Goal: Task Accomplishment & Management: Manage account settings

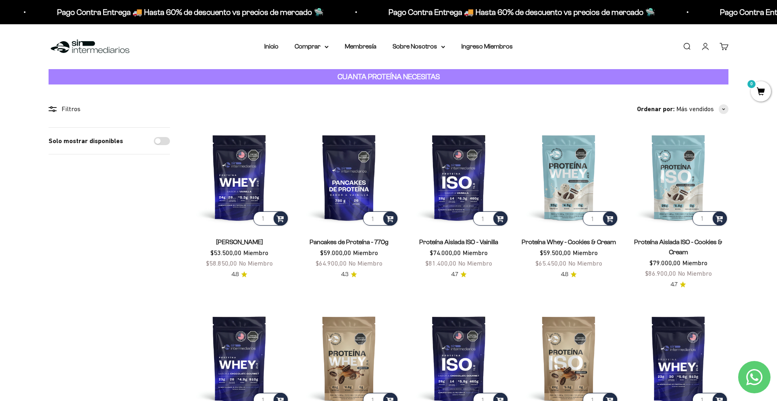
click at [715, 49] on ul "Buscar Iniciar sesión Carrito 0" at bounding box center [705, 46] width 46 height 9
click at [719, 49] on link "Carrito 0" at bounding box center [723, 46] width 9 height 9
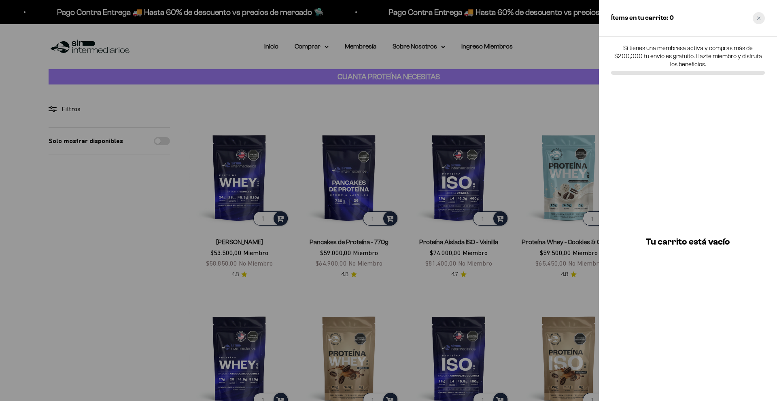
click at [759, 15] on div "Close cart" at bounding box center [759, 18] width 12 height 12
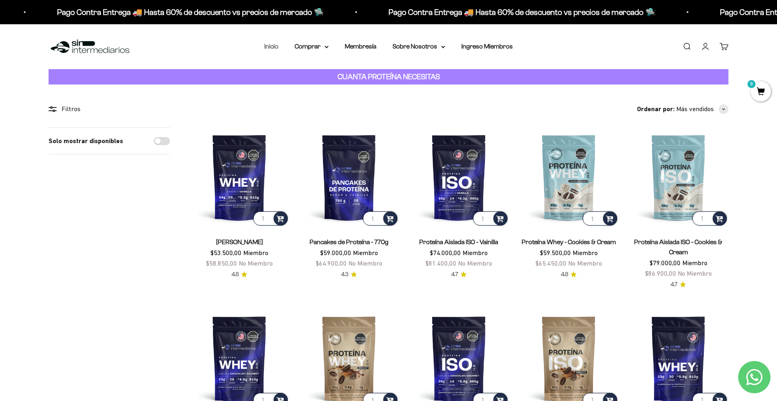
click at [269, 45] on link "Inicio" at bounding box center [271, 46] width 14 height 7
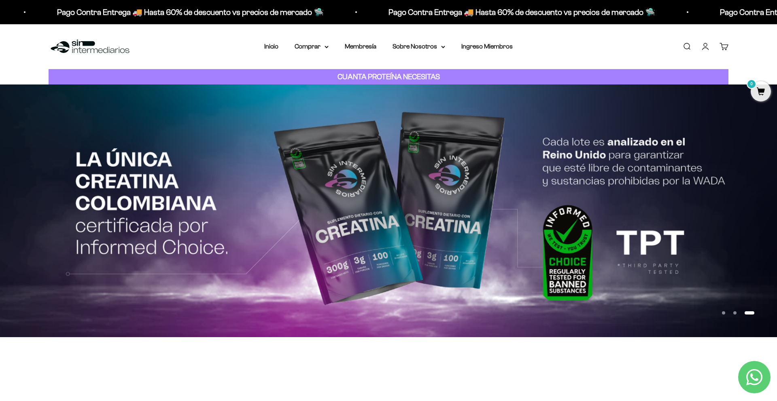
click at [691, 51] on link "Buscar" at bounding box center [686, 46] width 9 height 9
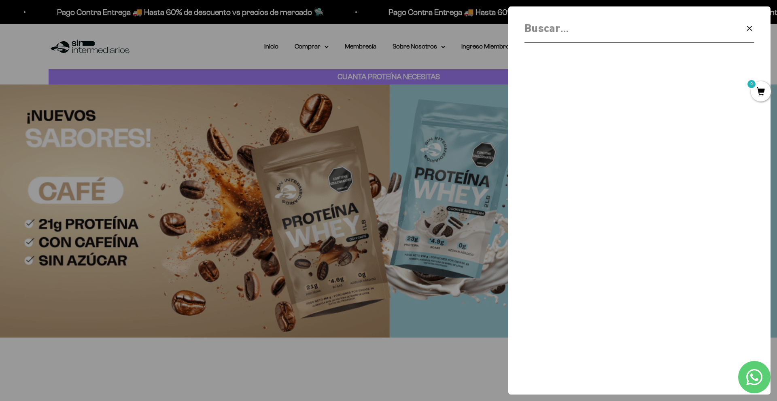
click at [751, 31] on icon "button" at bounding box center [750, 28] width 10 height 10
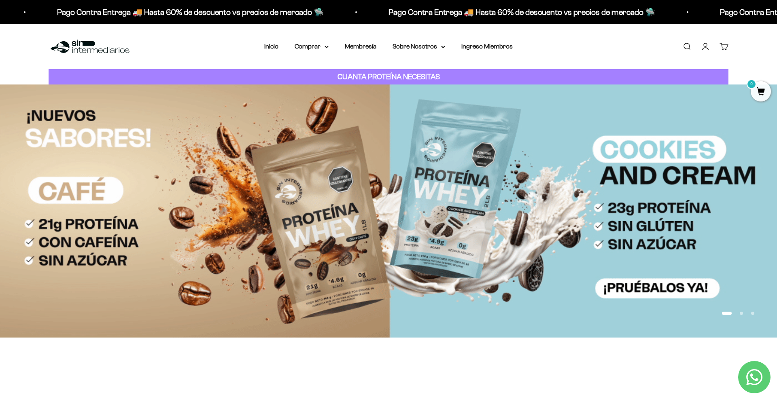
click at [721, 47] on link "Carrito 0" at bounding box center [723, 46] width 9 height 9
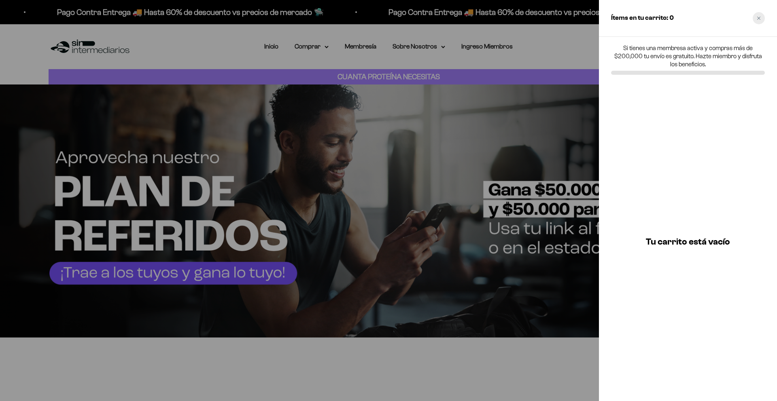
click at [756, 20] on div "Close cart" at bounding box center [759, 18] width 12 height 12
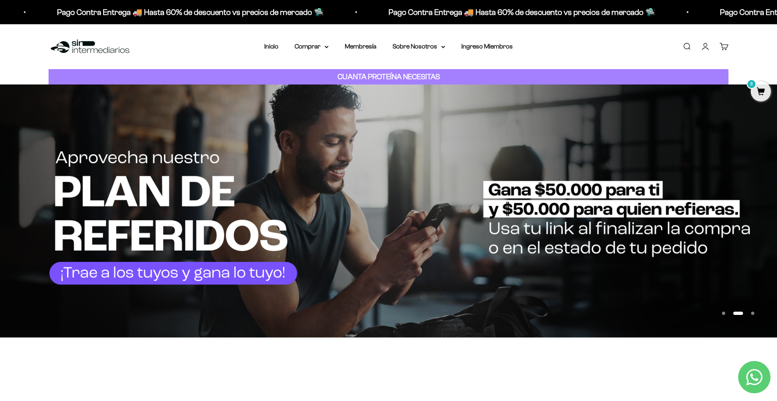
click at [709, 42] on link "Iniciar sesión" at bounding box center [705, 46] width 9 height 9
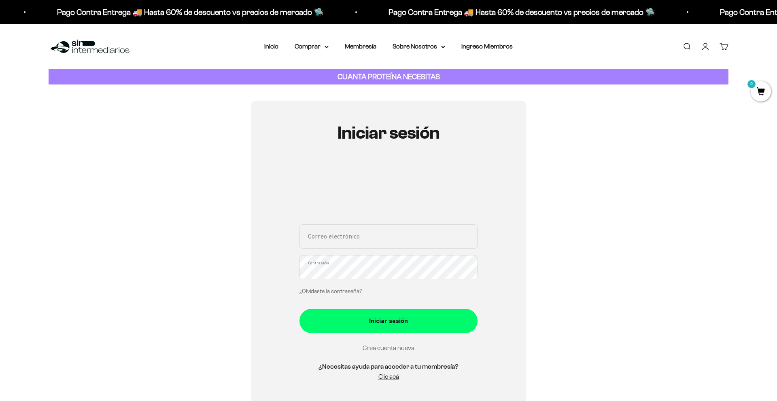
click at [376, 245] on input "Correo electrónico" at bounding box center [388, 237] width 178 height 24
type input "alejandrorpo0217@gmail.com"
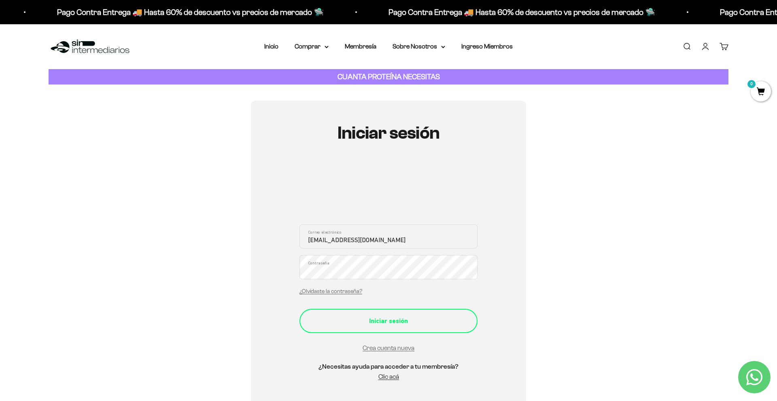
click at [366, 324] on div "Iniciar sesión" at bounding box center [389, 321] width 146 height 11
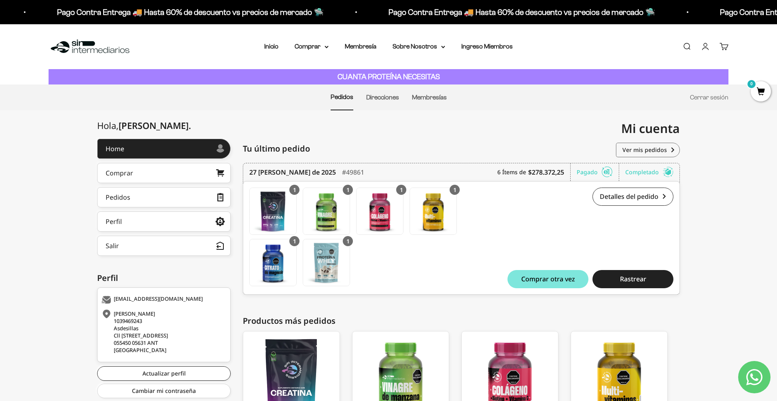
scroll to position [91, 0]
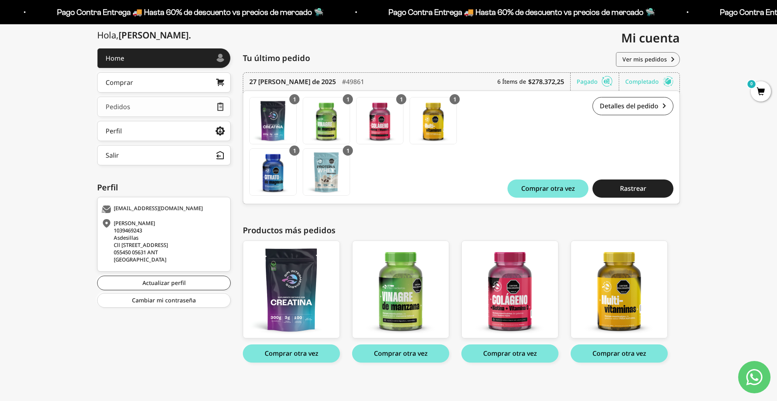
click at [181, 112] on link "Pedidos" at bounding box center [164, 107] width 134 height 20
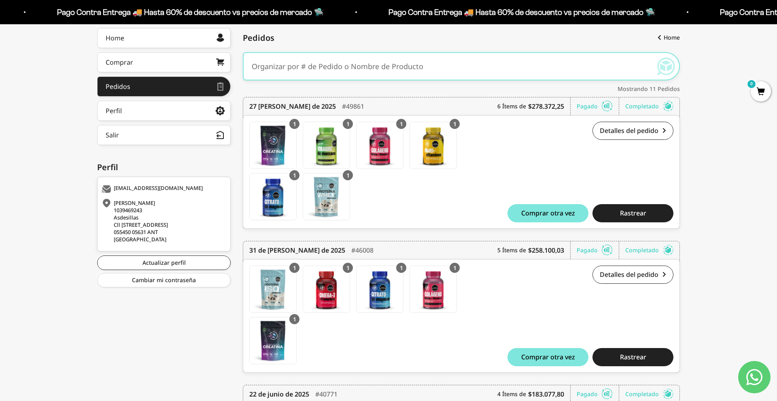
scroll to position [109, 0]
